Goal: Find specific fact: Find contact information

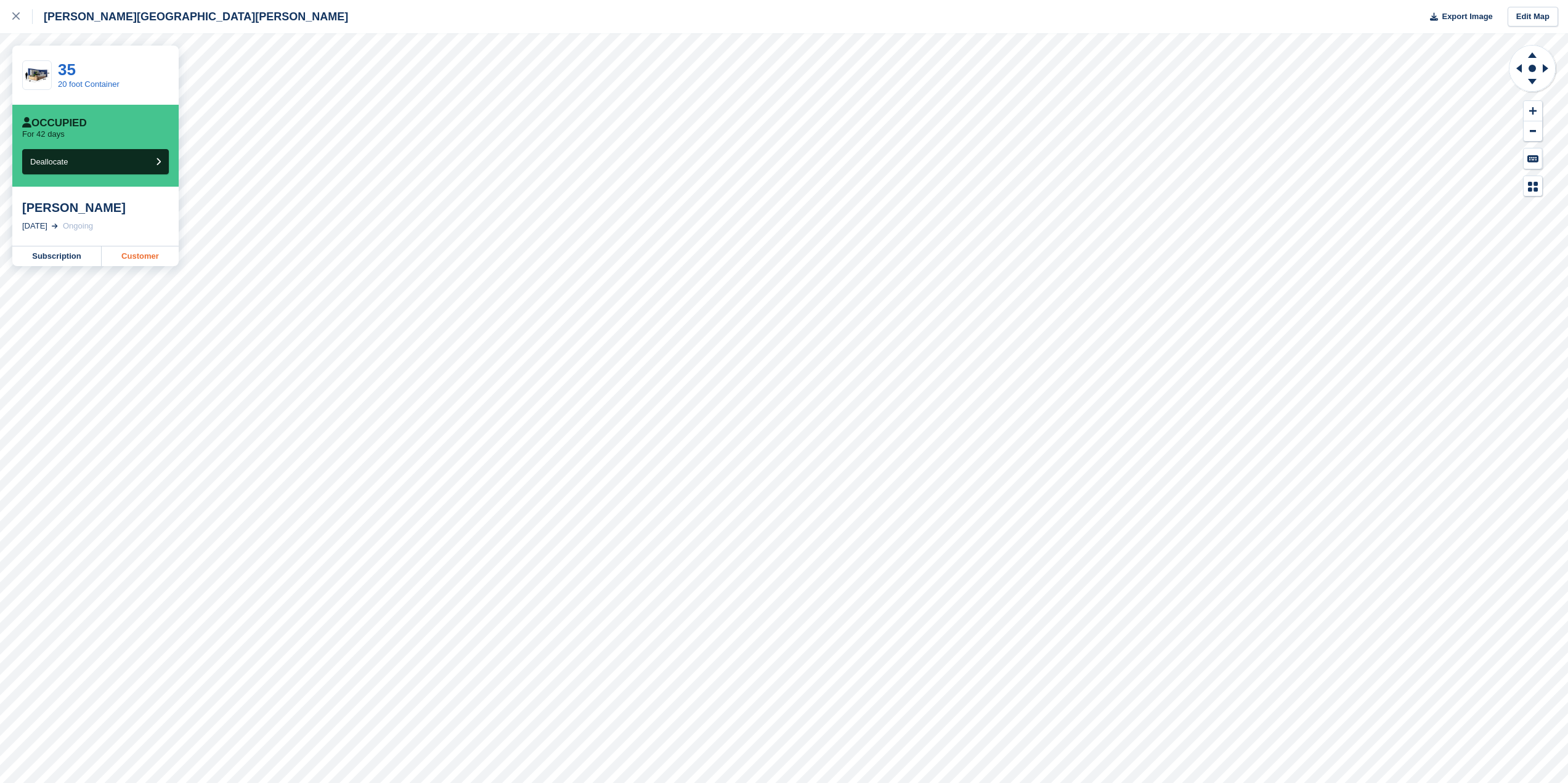
click at [133, 261] on link "Customer" at bounding box center [140, 256] width 77 height 20
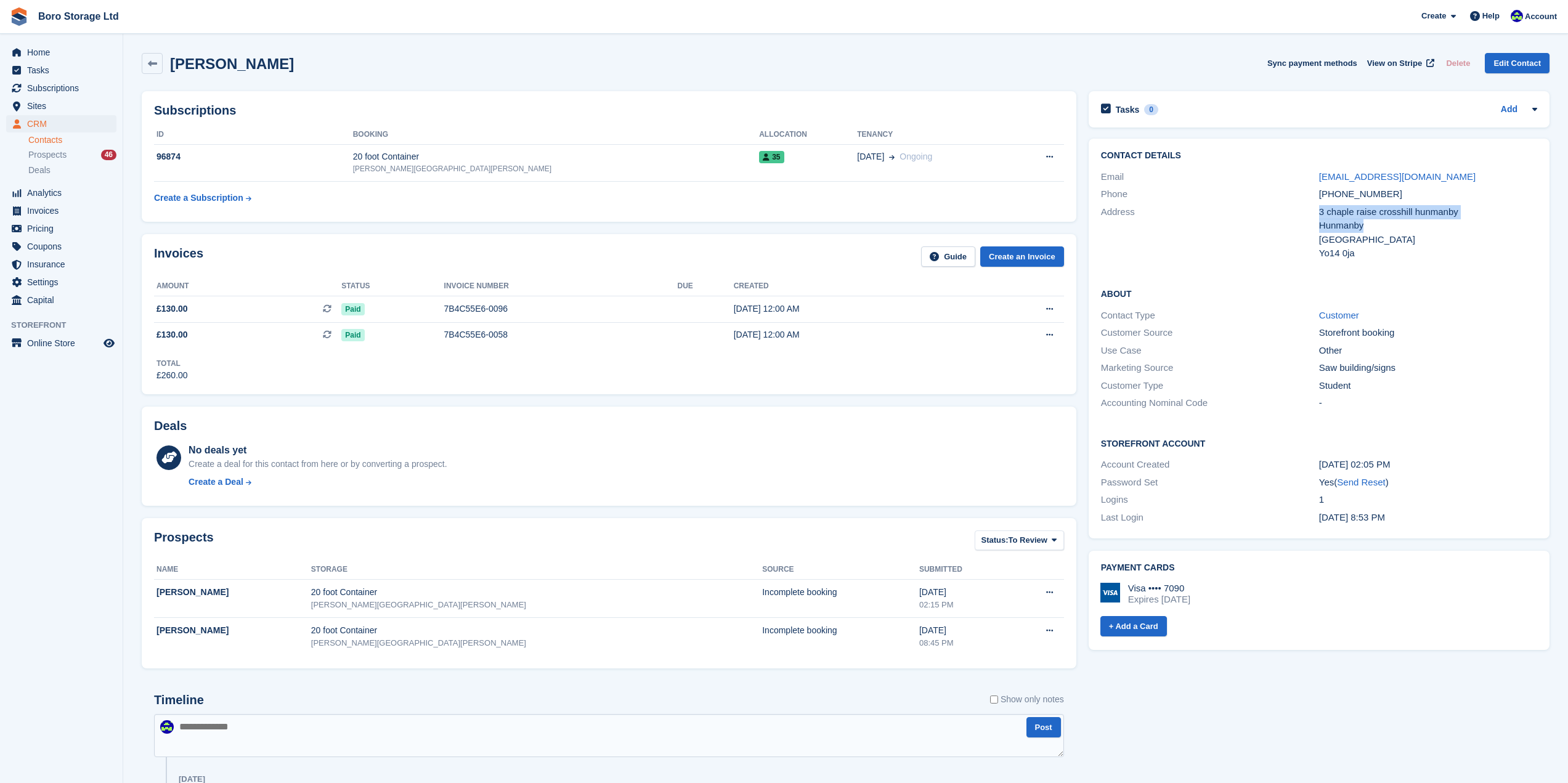
drag, startPoint x: 1314, startPoint y: 209, endPoint x: 1384, endPoint y: 224, distance: 71.6
click at [1384, 224] on div "Address 3 chaple raise crosshill hunmanby Hunmanby United Kingdom Yo14 0ja" at bounding box center [1319, 233] width 436 height 59
copy div "3 chaple raise crosshill hunmanby Hunmanby"
